Goal: Information Seeking & Learning: Check status

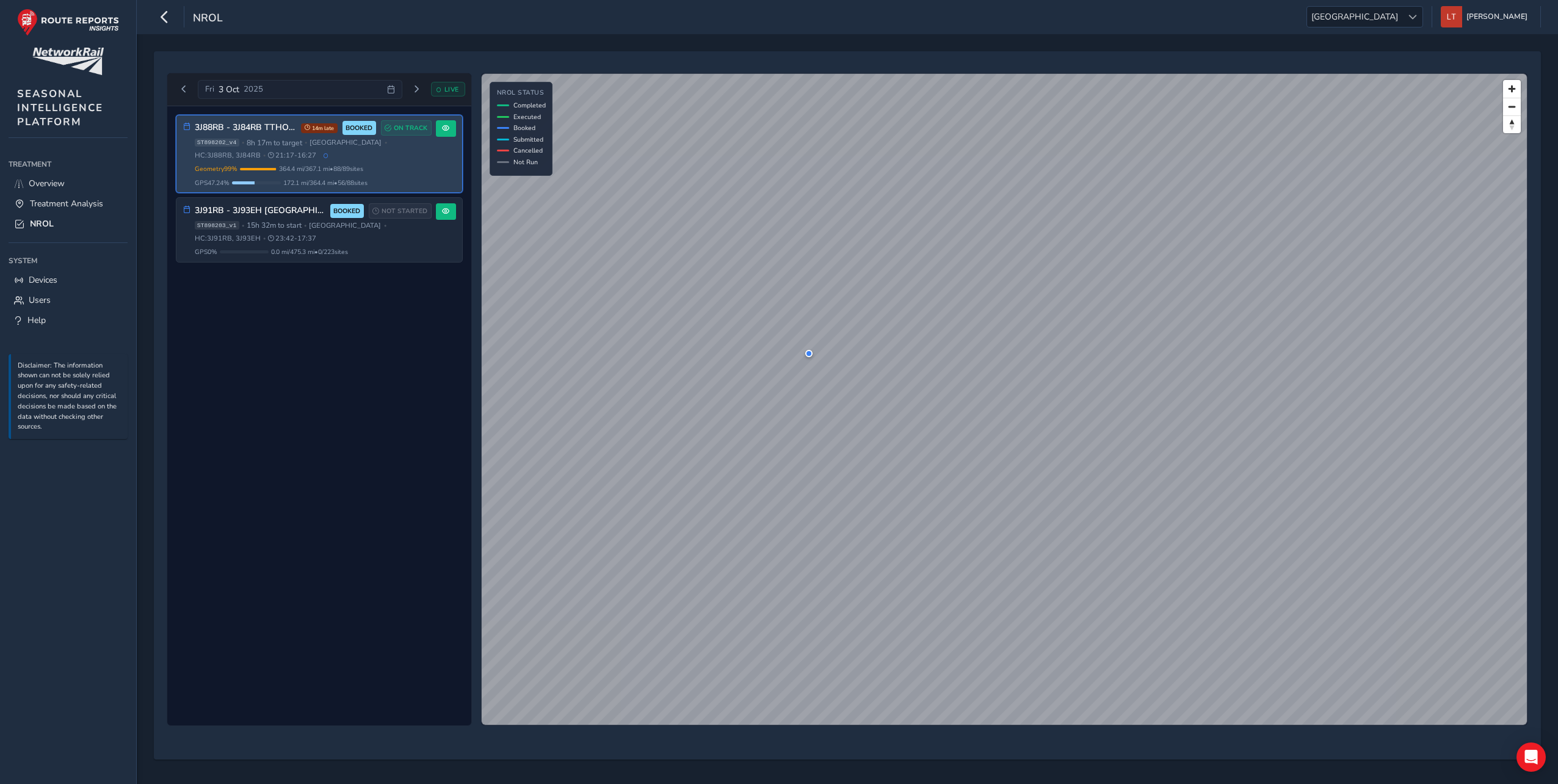
click at [277, 155] on div "ST898202_v4 • 8h 17m to target • [GEOGRAPHIC_DATA] • HC: 3J88RB, 3J84RB • 21:17…" at bounding box center [313, 149] width 237 height 22
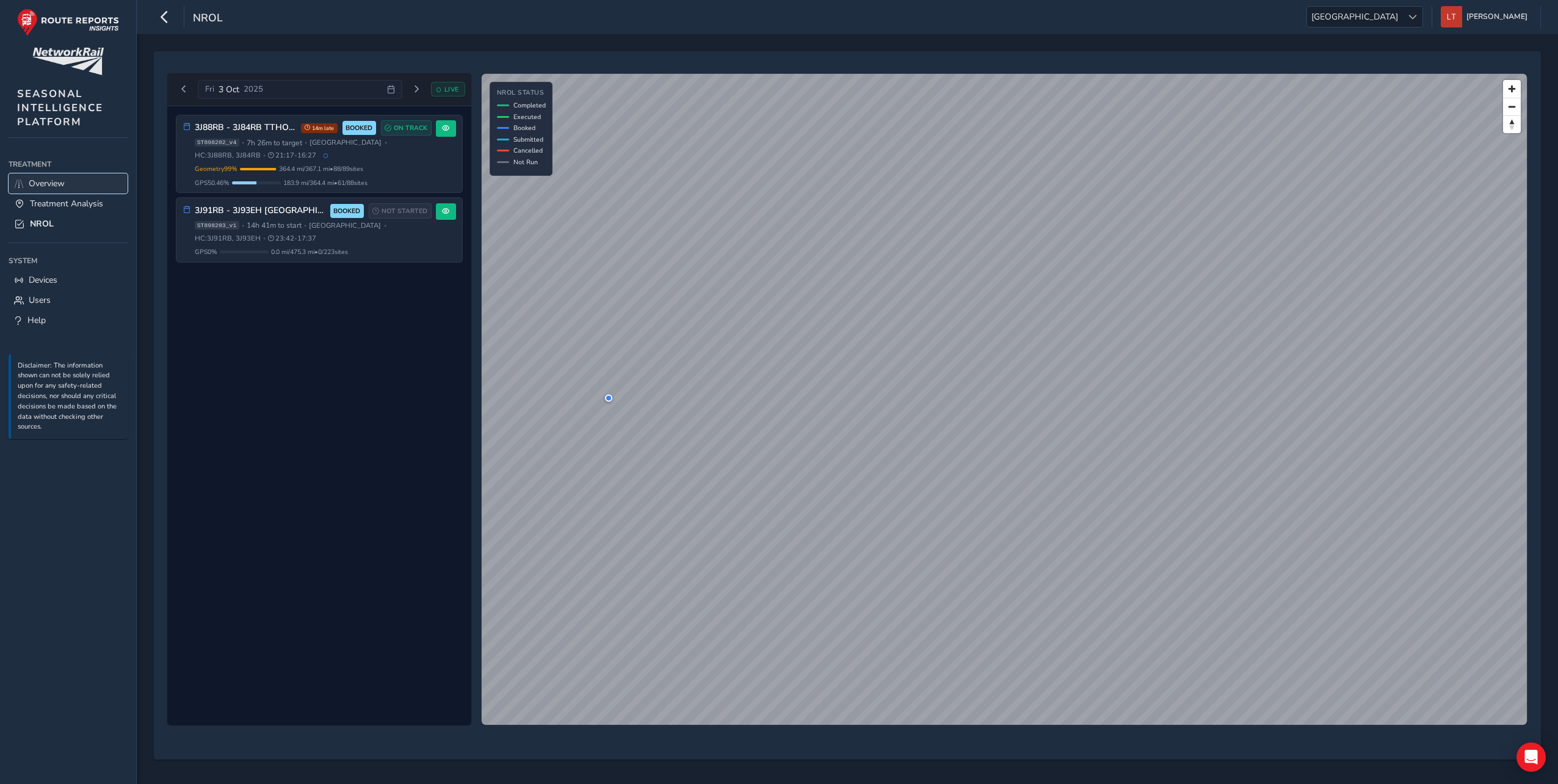
click at [48, 185] on span "Overview" at bounding box center [47, 184] width 36 height 11
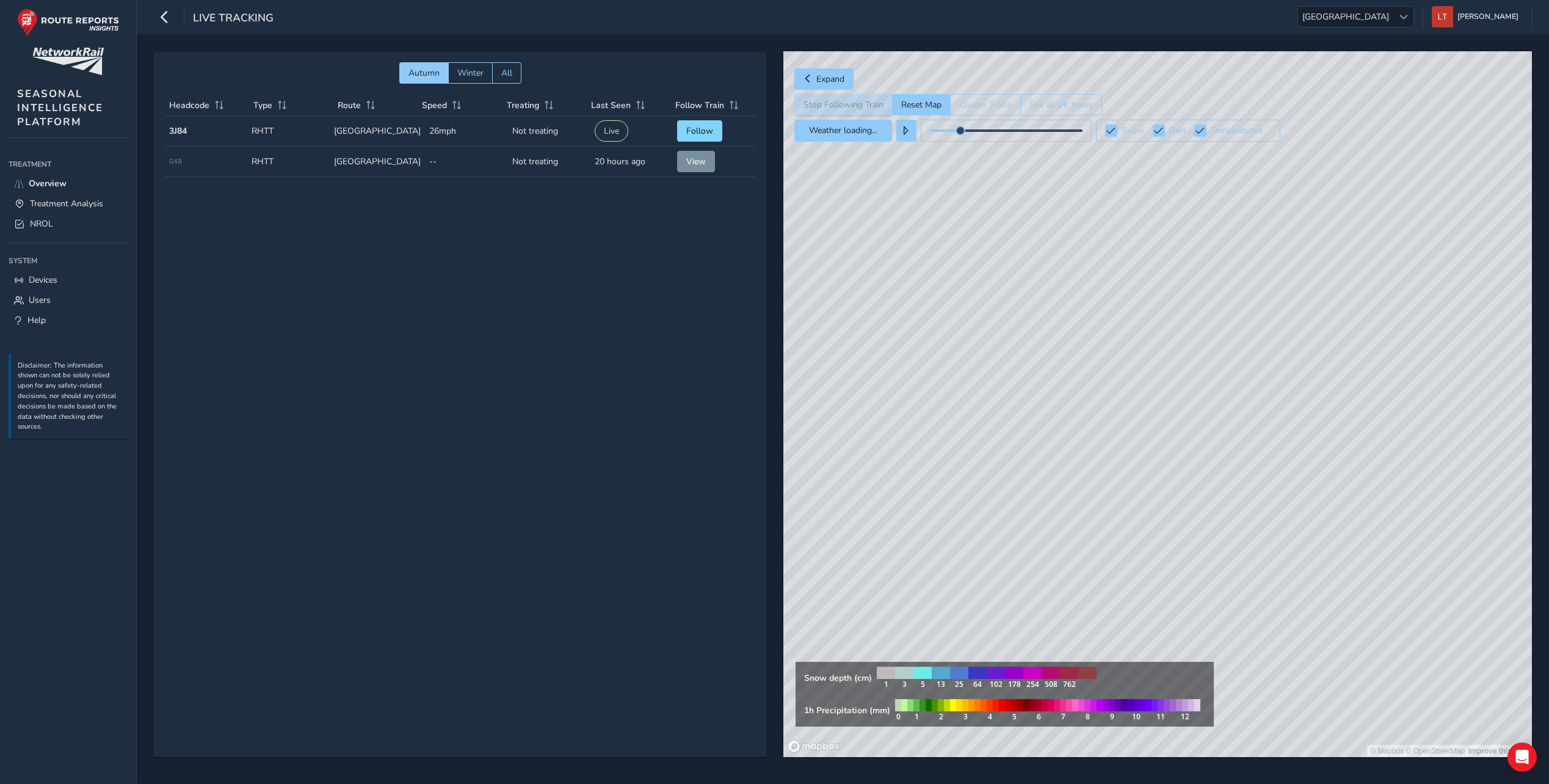
drag, startPoint x: 1278, startPoint y: 291, endPoint x: 918, endPoint y: 475, distance: 404.3
click at [918, 475] on div "© Mapbox © OpenStreetMap Improve this map" at bounding box center [1157, 404] width 749 height 706
